Goal: Check status: Check status

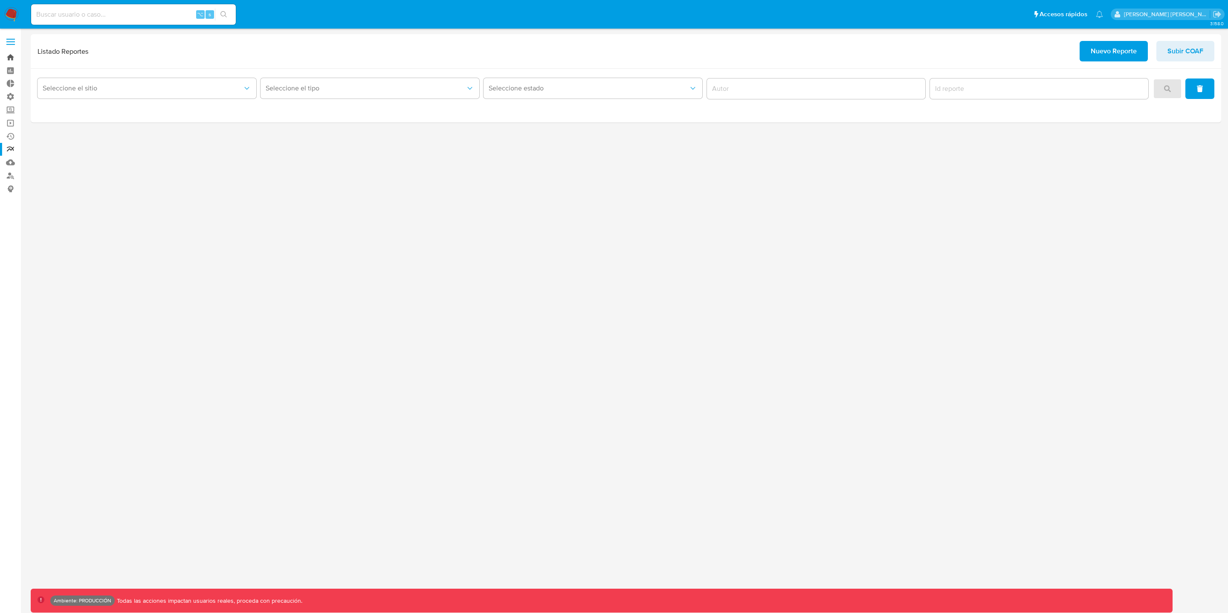
click at [6, 56] on link "Bandeja" at bounding box center [50, 57] width 101 height 13
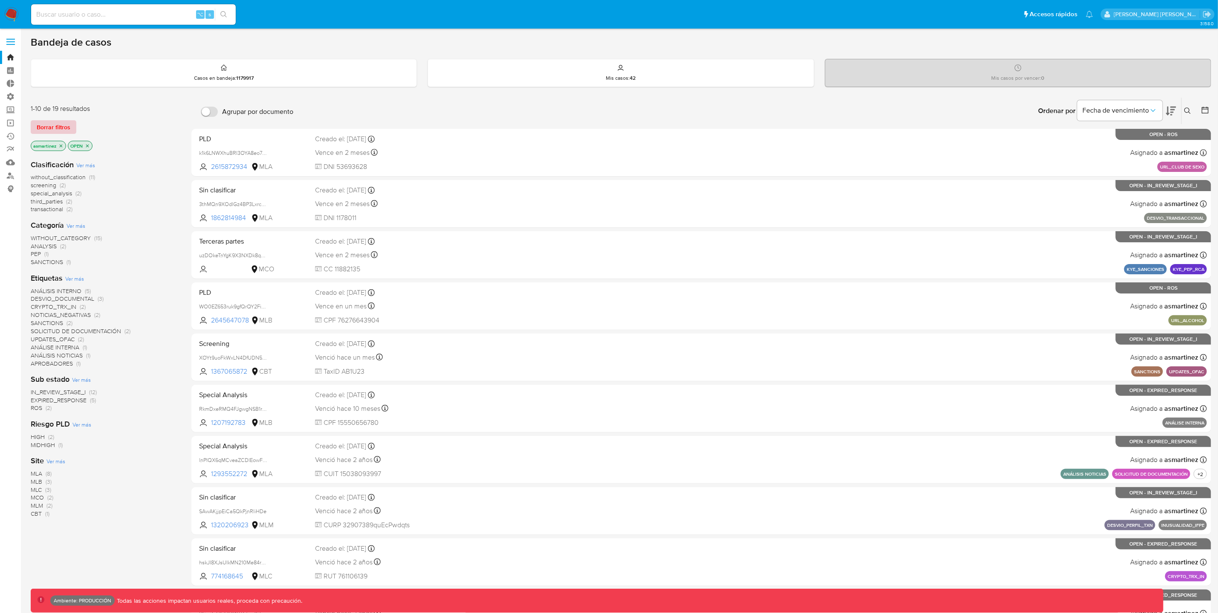
click at [60, 128] on span "Borrar filtros" at bounding box center [54, 127] width 34 height 12
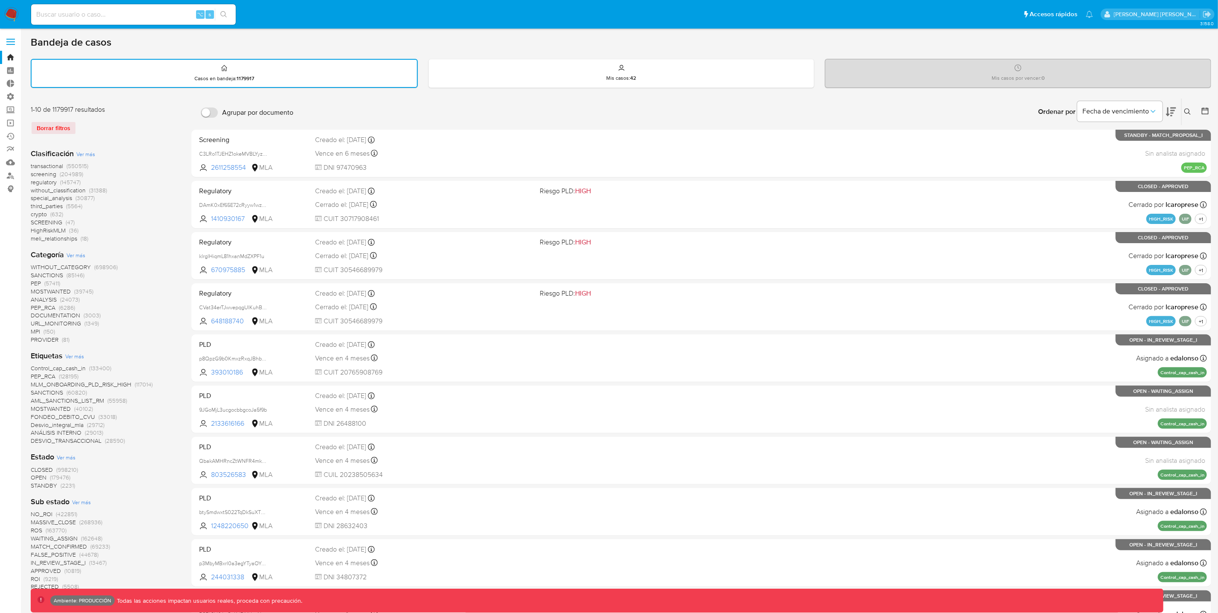
click at [109, 15] on input at bounding box center [133, 14] width 205 height 11
paste input "473332651"
type input "473332651"
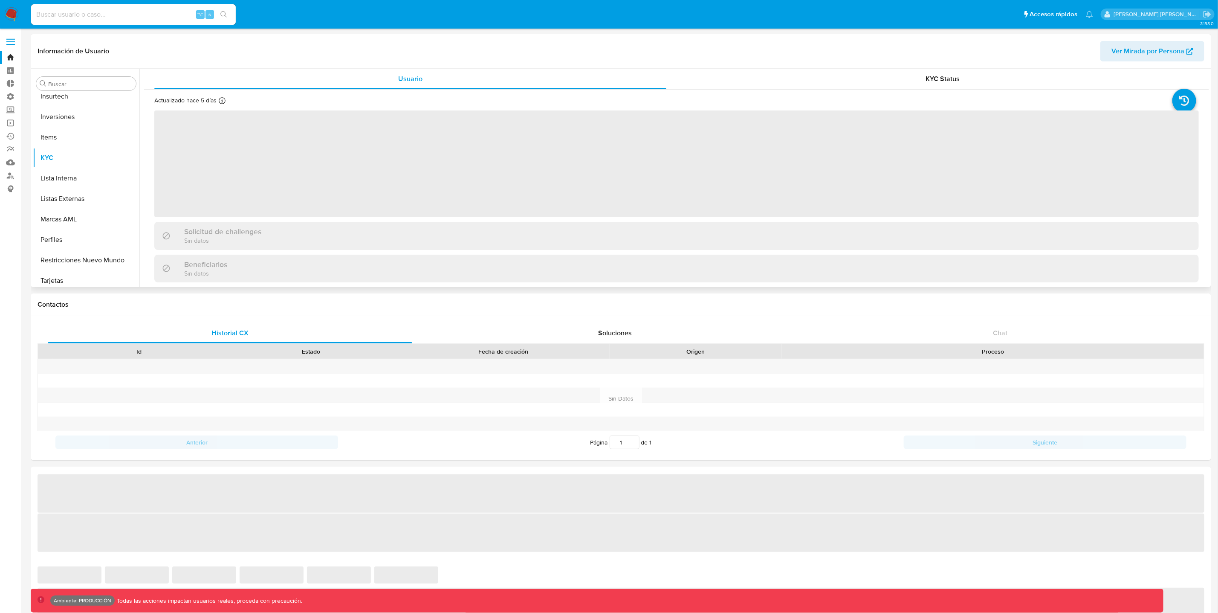
scroll to position [401, 0]
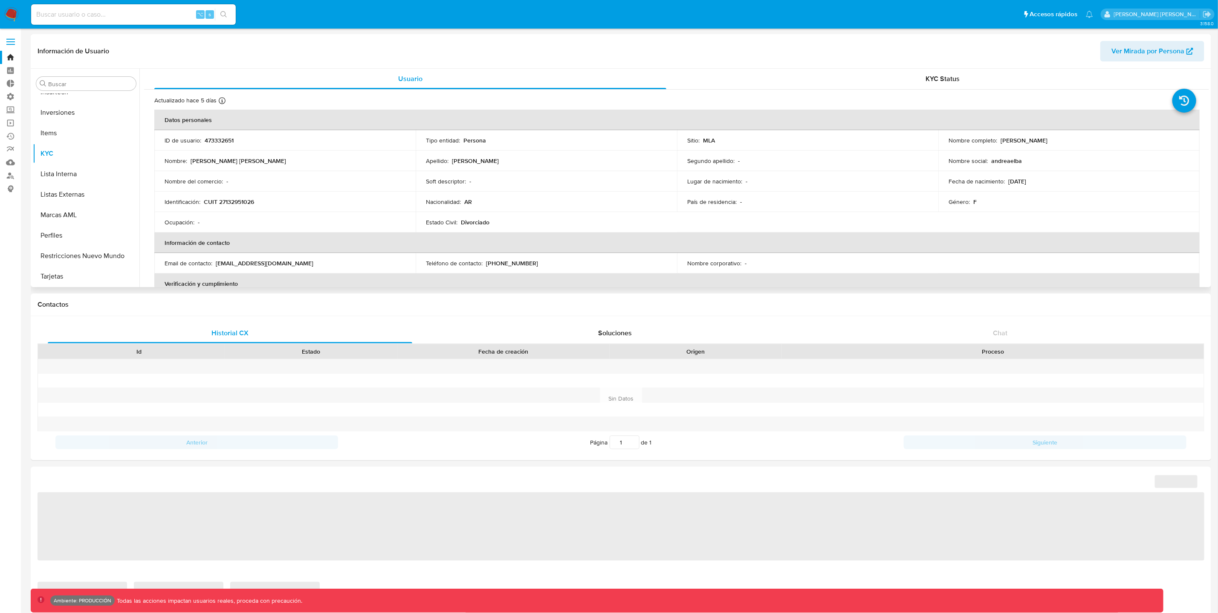
select select "10"
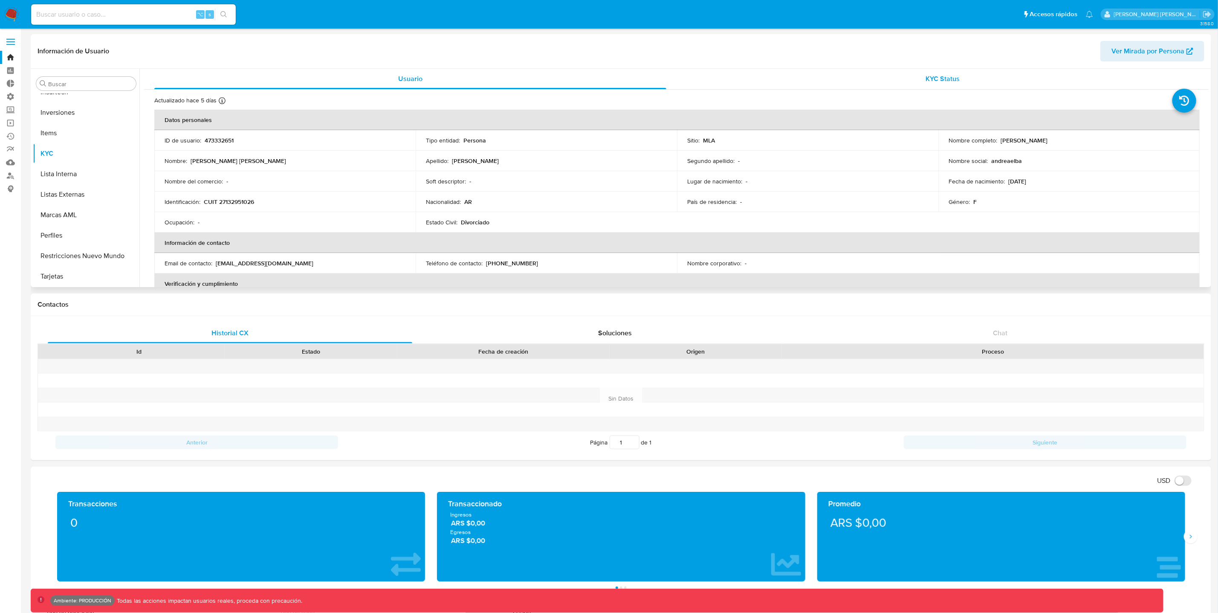
click at [964, 82] on div "KYC Status" at bounding box center [943, 79] width 512 height 20
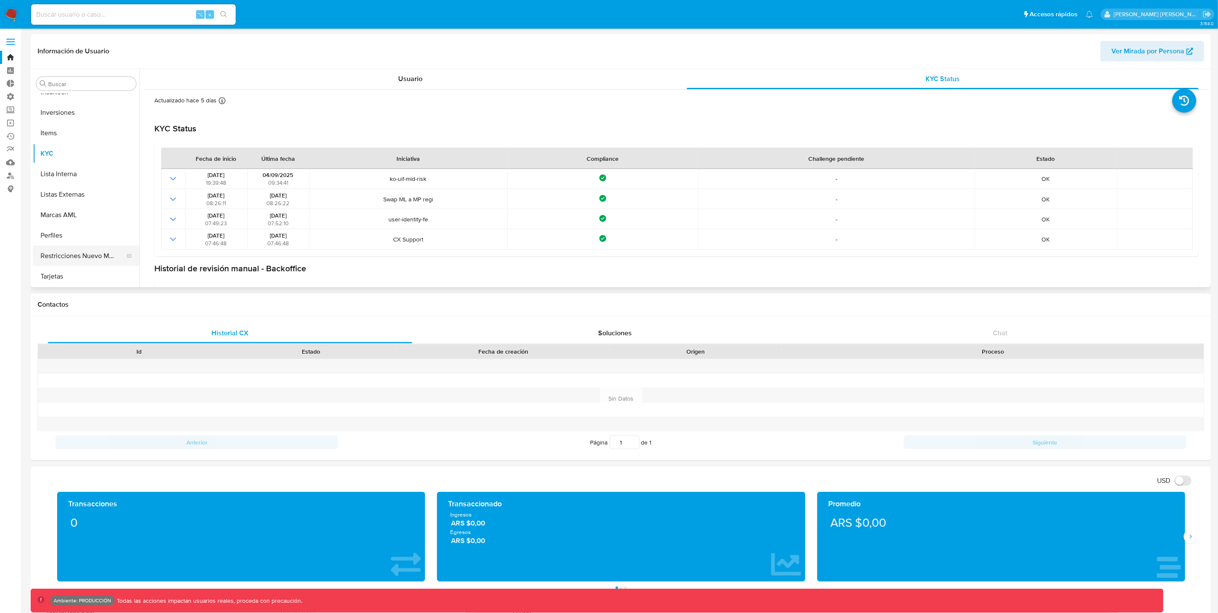
click at [90, 255] on button "Restricciones Nuevo Mundo" at bounding box center [83, 256] width 100 height 20
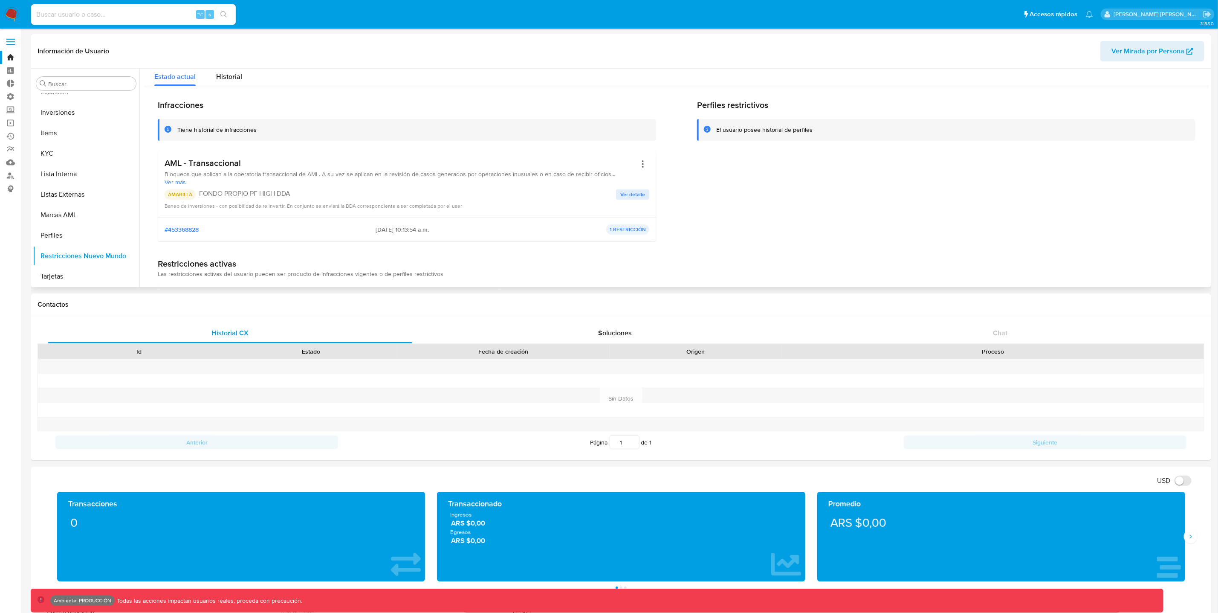
scroll to position [0, 0]
click at [238, 81] on span "Historial" at bounding box center [229, 82] width 26 height 10
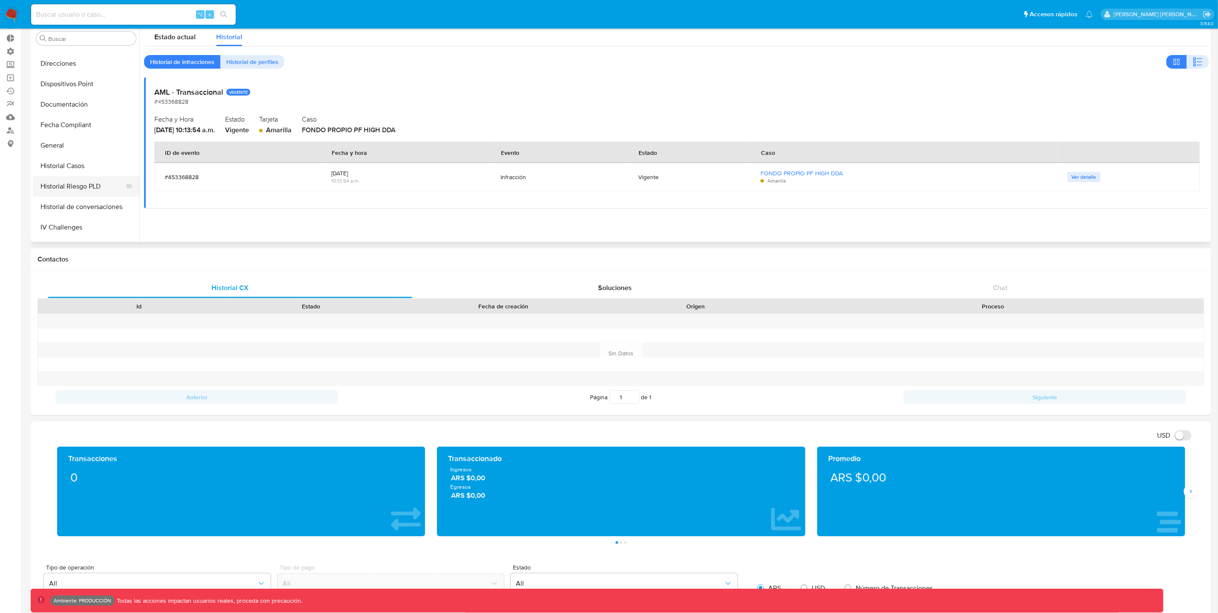
scroll to position [180, 0]
click at [101, 181] on button "Historial Riesgo PLD" at bounding box center [83, 185] width 100 height 20
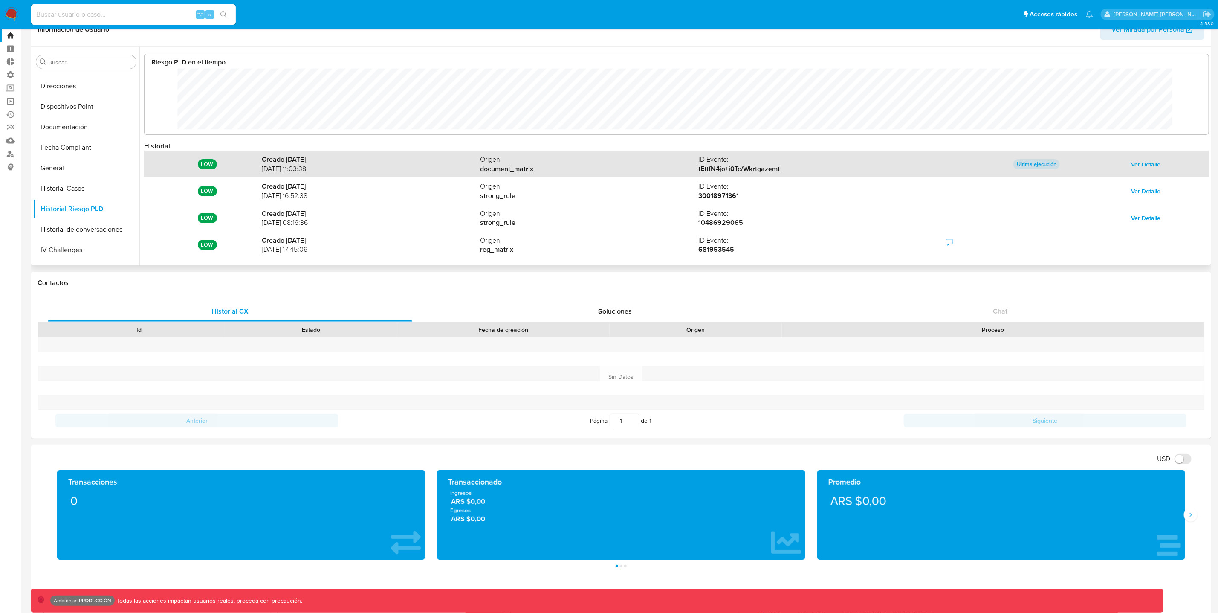
scroll to position [0, 0]
